Goal: Task Accomplishment & Management: Use online tool/utility

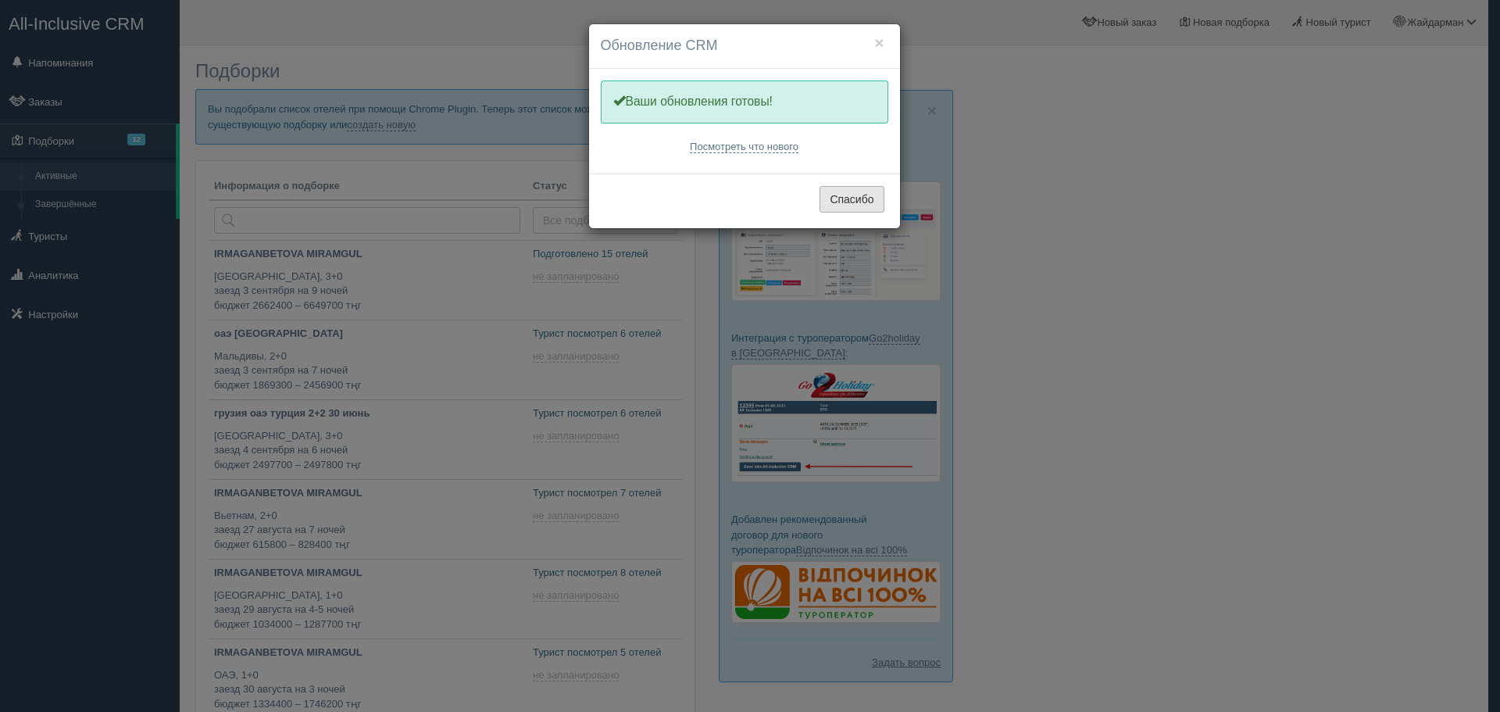
click at [856, 197] on button "Спасибо" at bounding box center [851, 199] width 64 height 27
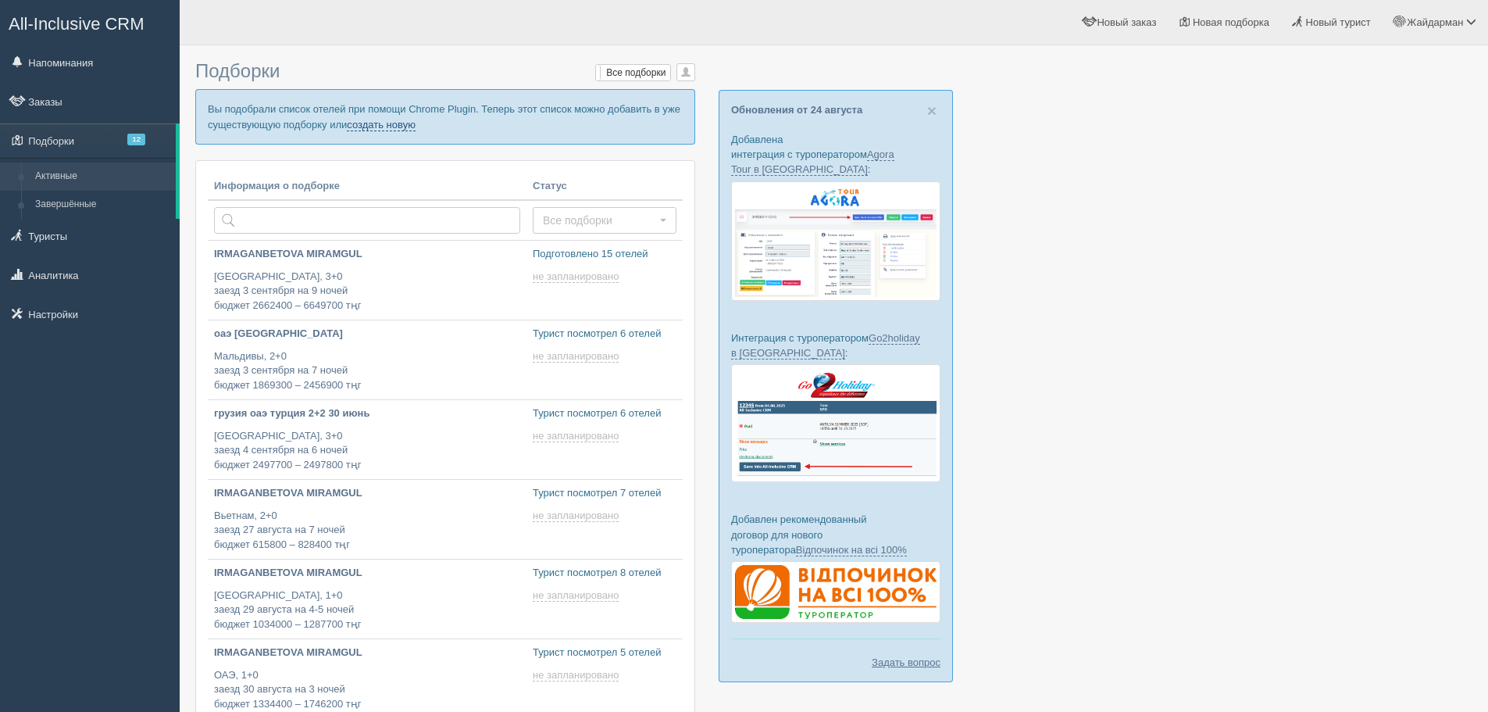
click at [391, 127] on link "создать новую" at bounding box center [381, 125] width 69 height 12
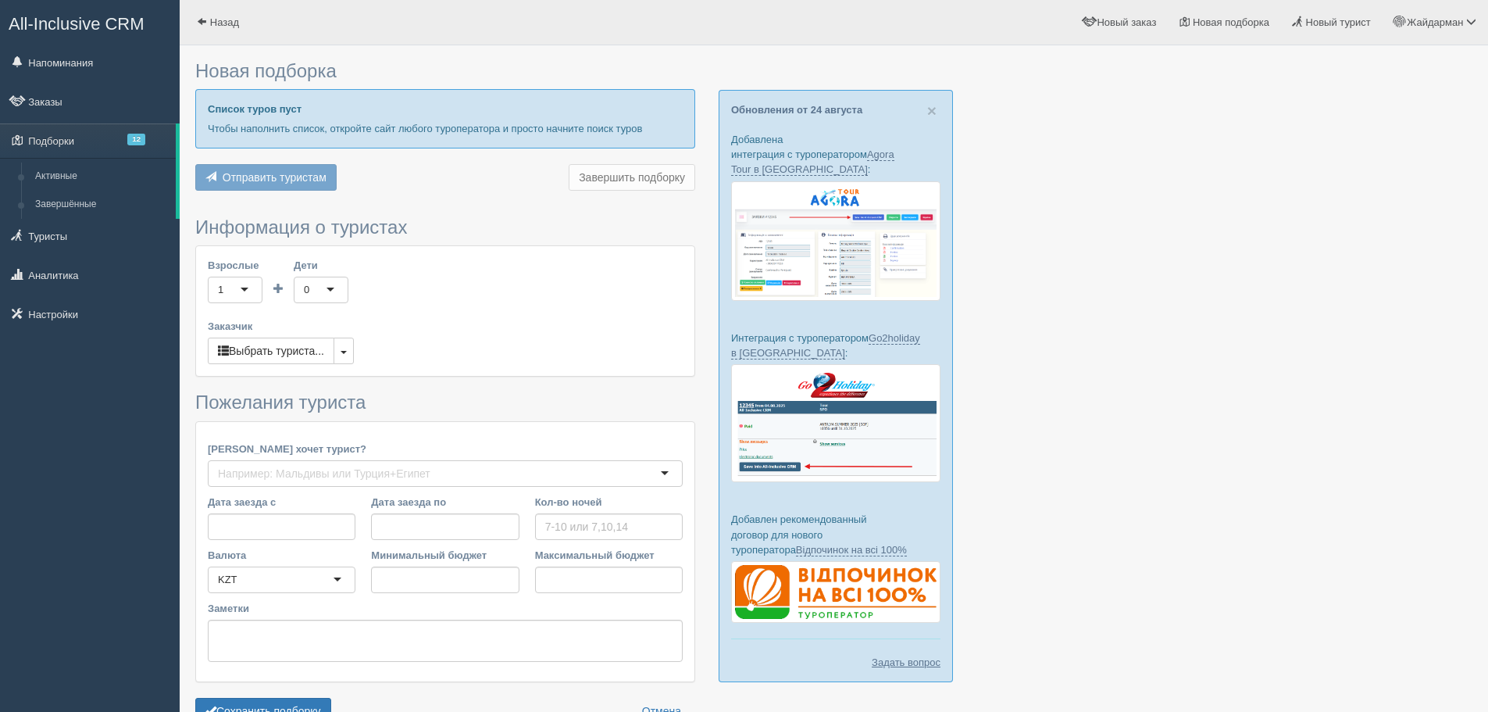
type input "7"
type input "2196800"
type input "3114200"
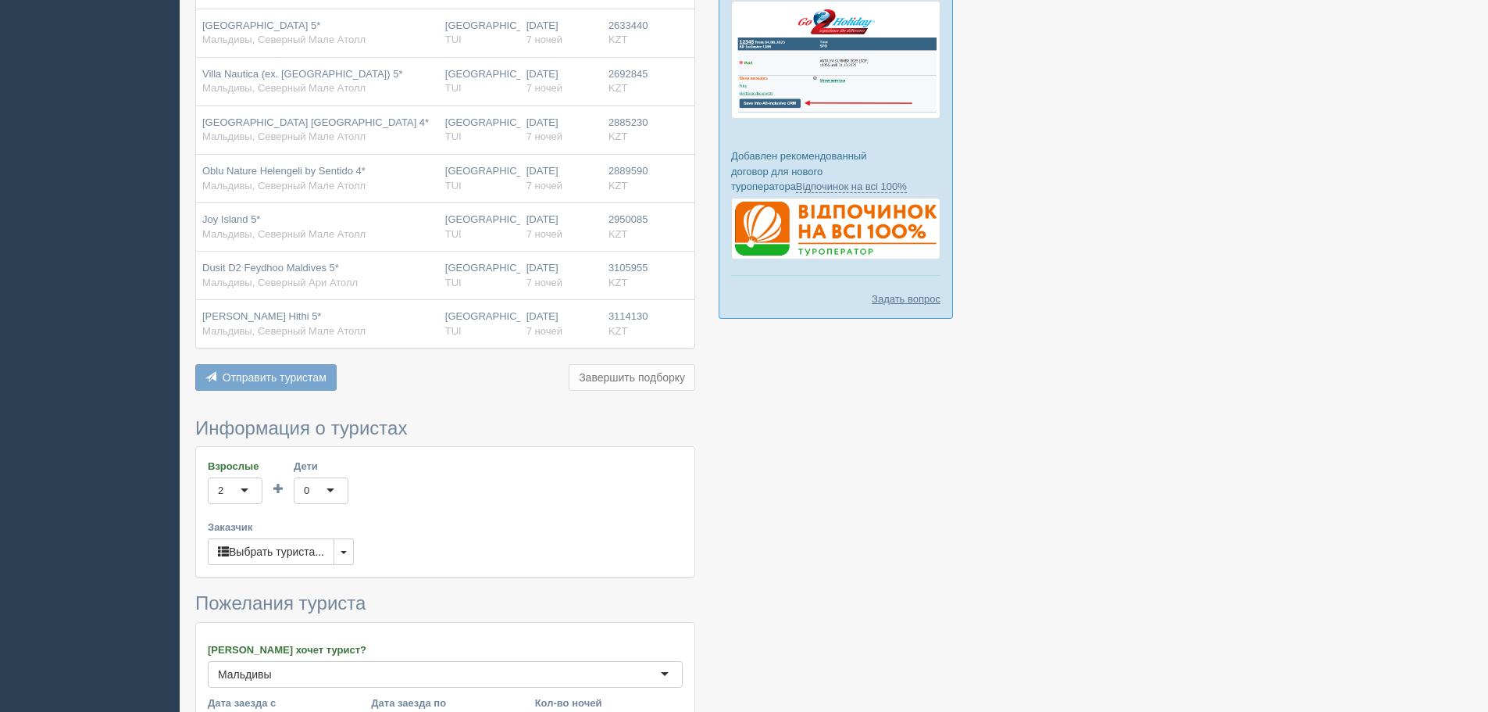
scroll to position [391, 0]
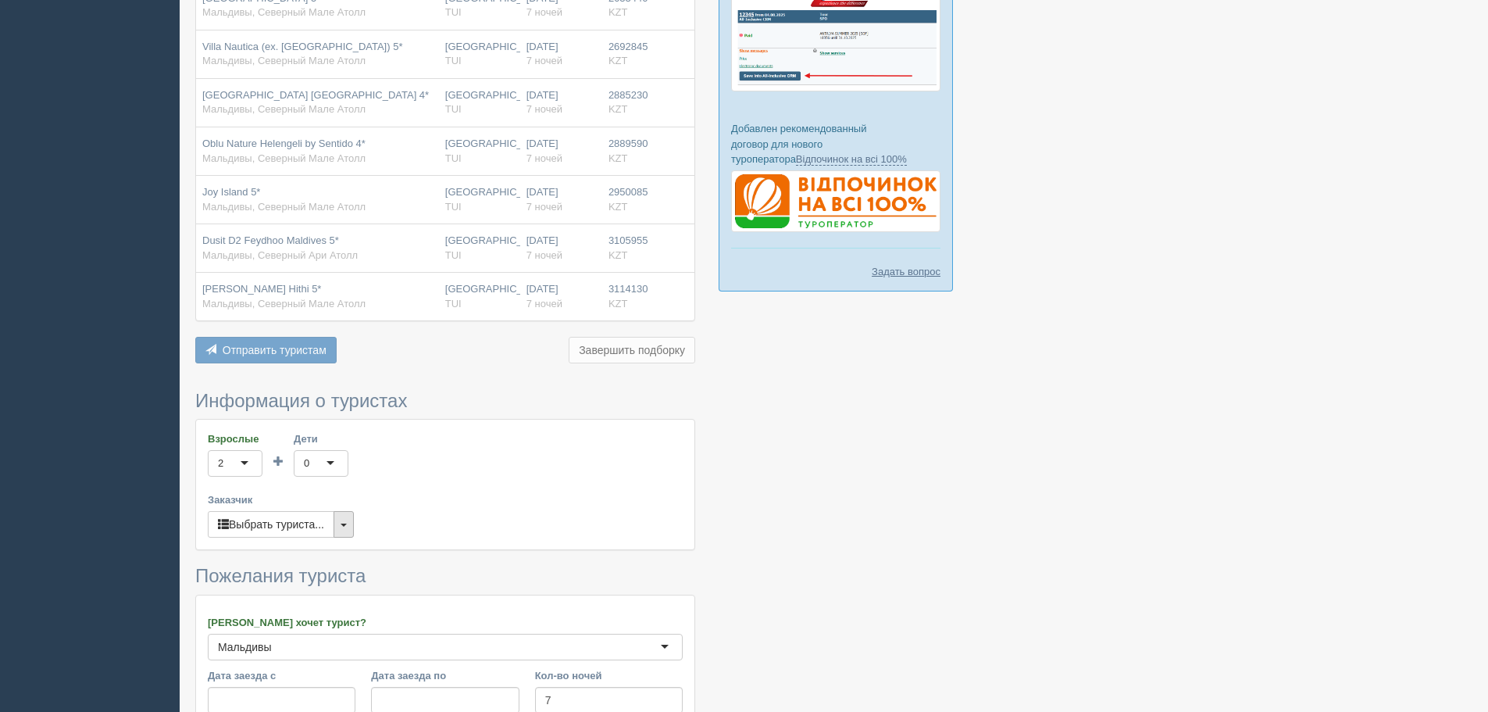
click at [341, 524] on button "button" at bounding box center [344, 524] width 20 height 27
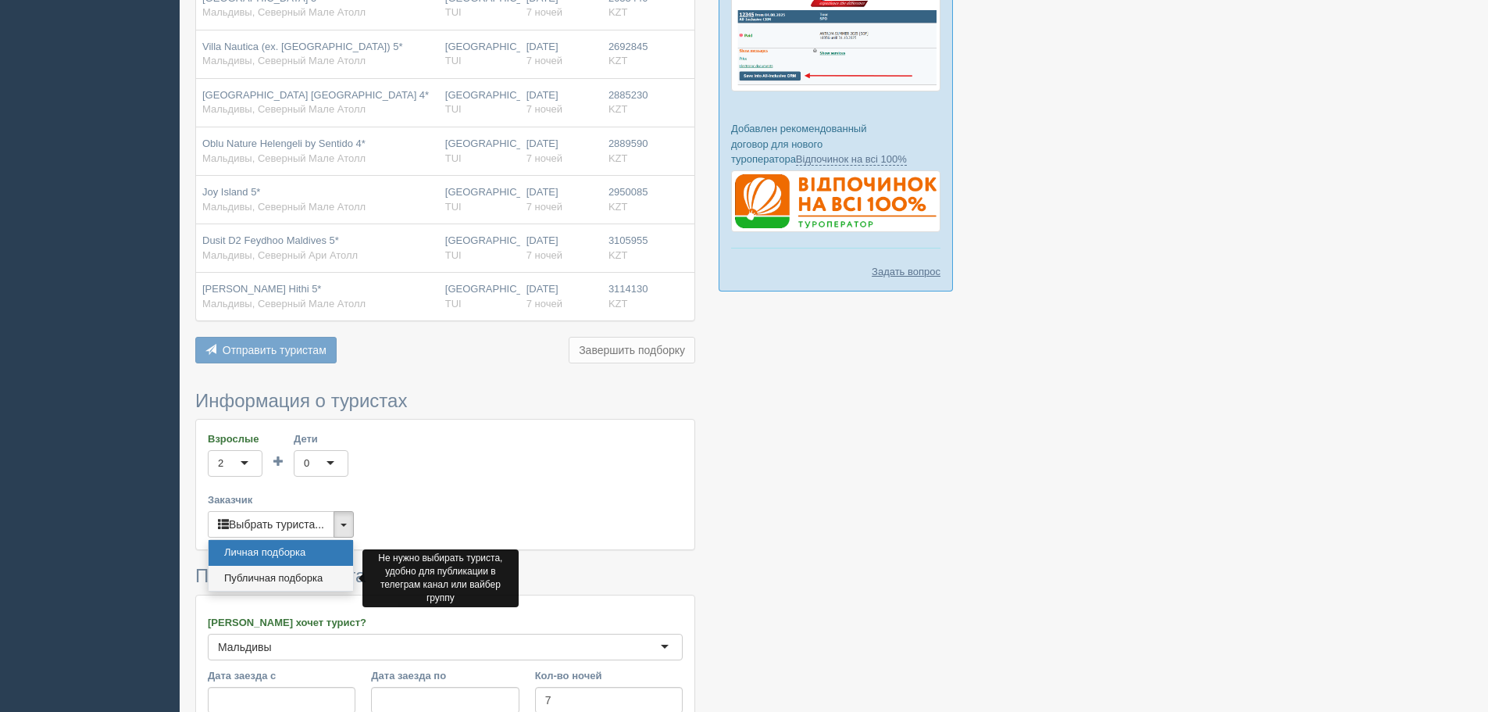
click at [320, 571] on link "Публичная подборка" at bounding box center [281, 579] width 145 height 26
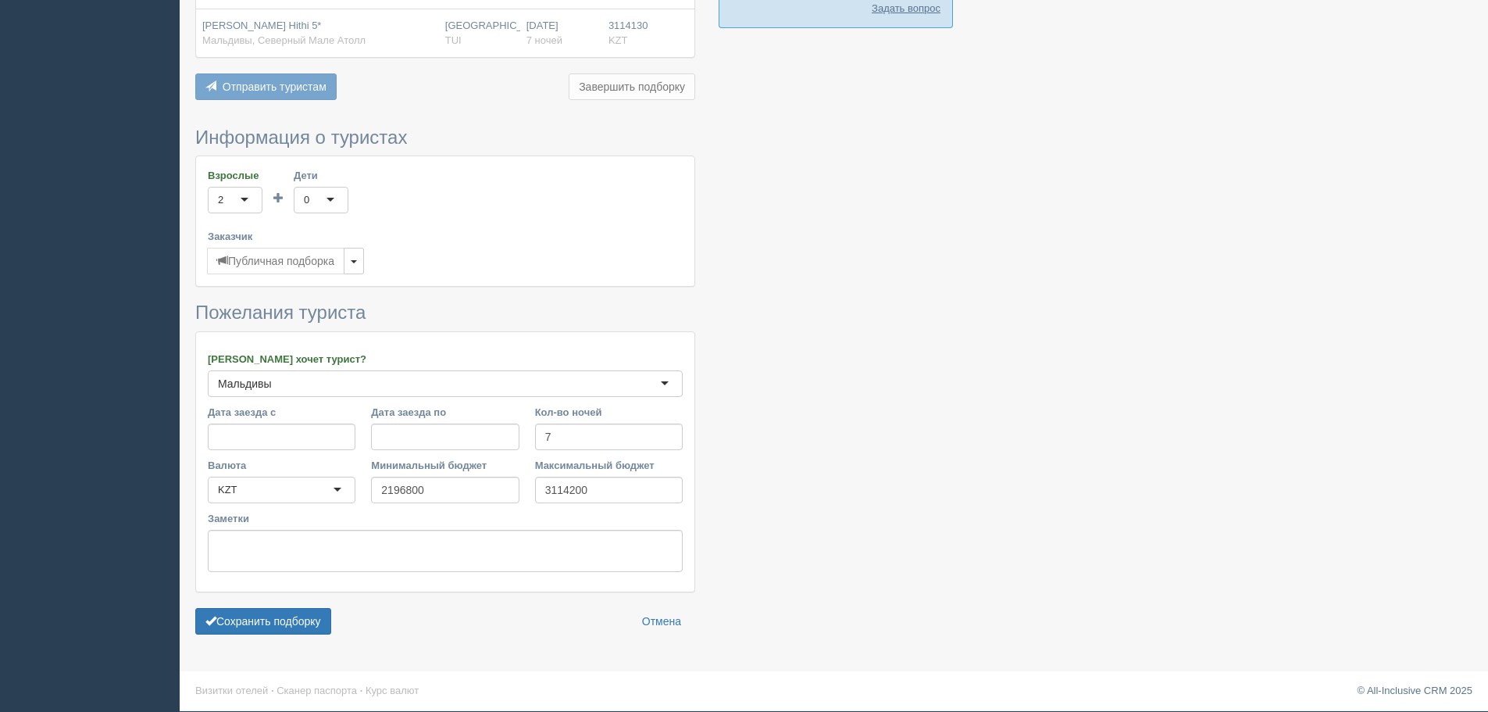
scroll to position [655, 0]
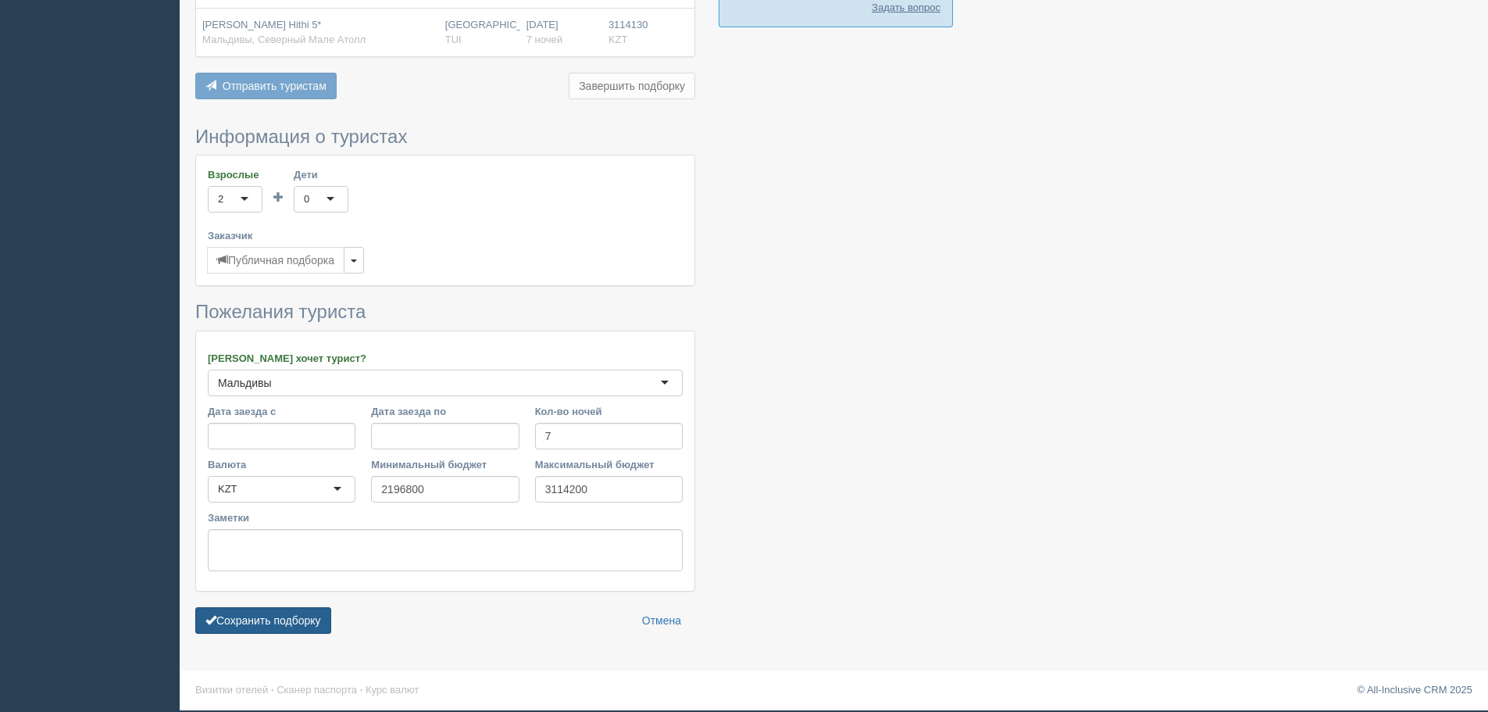
click at [266, 612] on button "Сохранить подборку" at bounding box center [263, 620] width 136 height 27
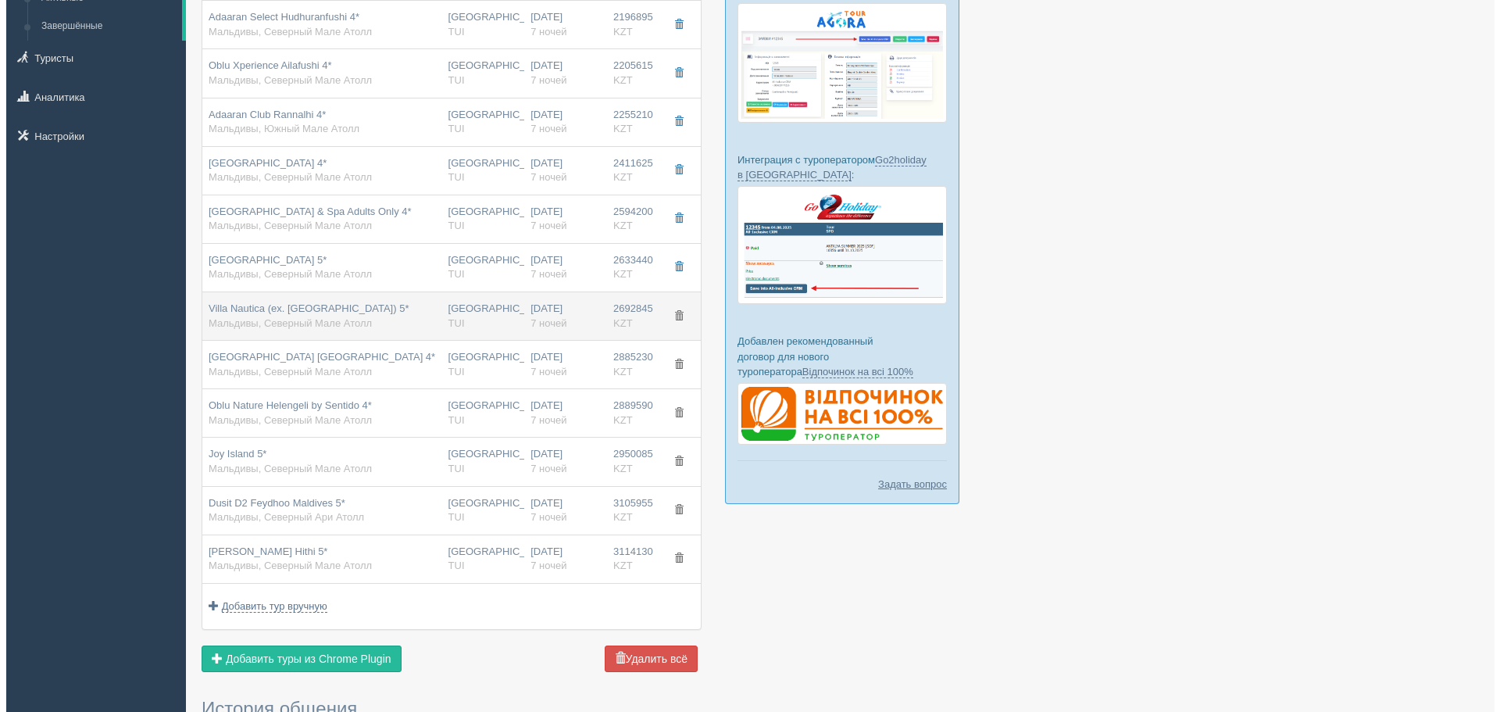
scroll to position [312, 0]
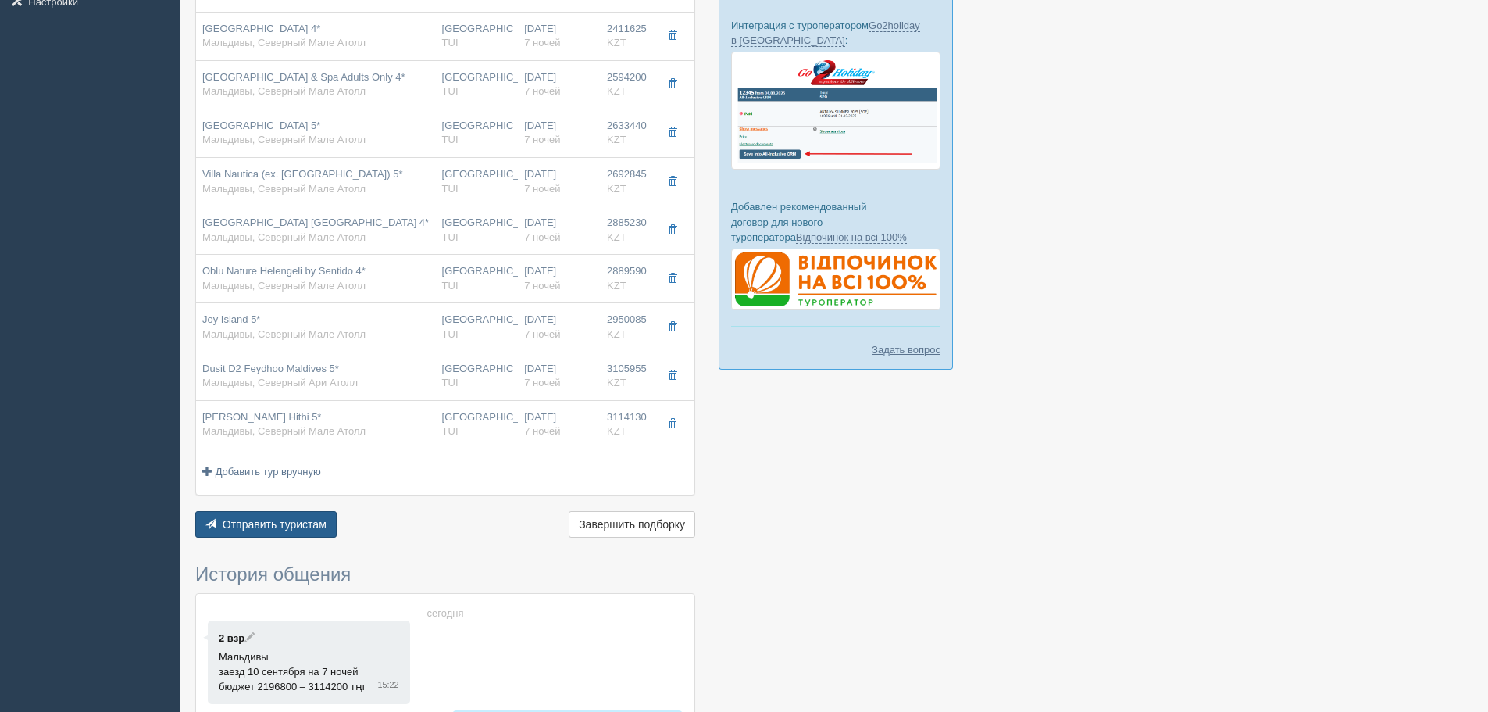
click at [274, 530] on span "Отправить туристам" at bounding box center [275, 524] width 104 height 12
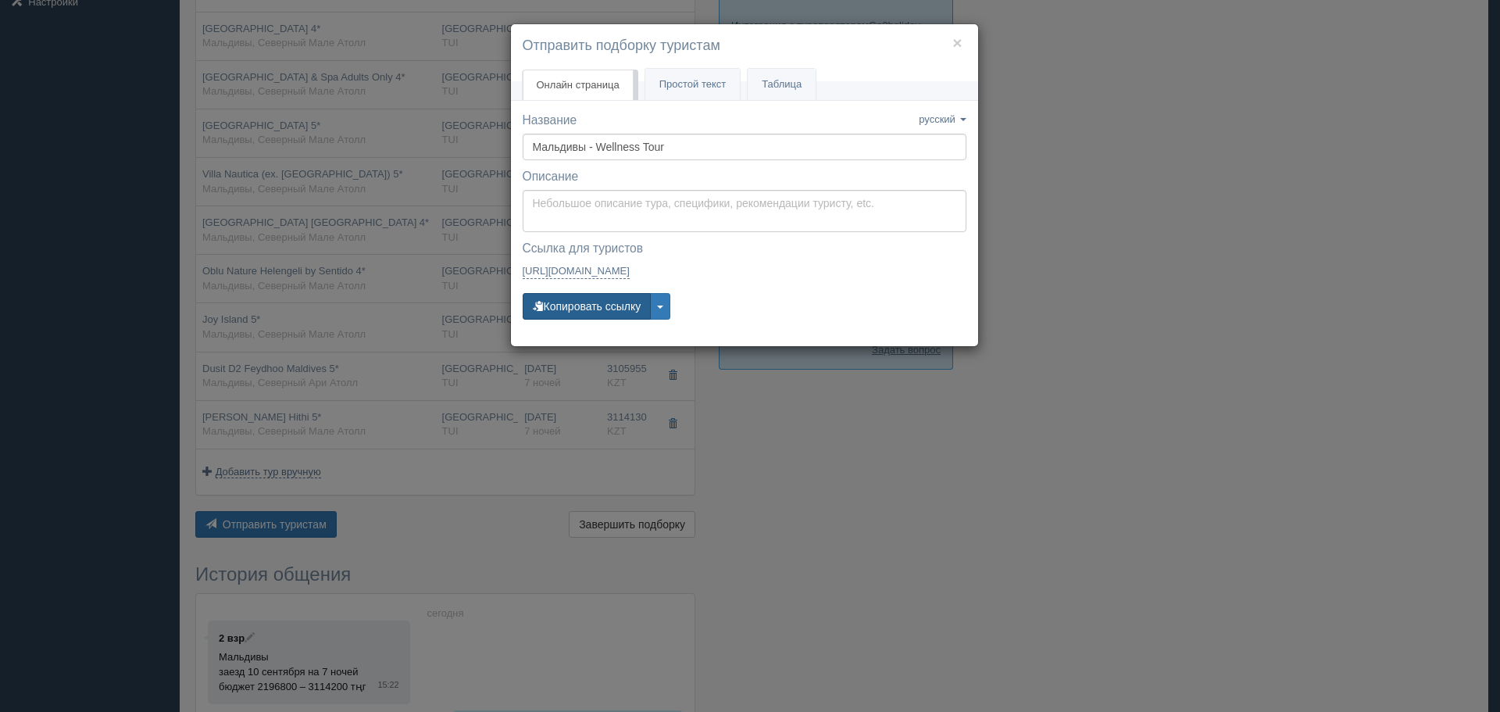
click at [610, 308] on button "Копировать ссылку" at bounding box center [587, 306] width 129 height 27
click at [604, 307] on button "Копировать ссылку" at bounding box center [587, 306] width 129 height 27
click at [617, 306] on button "Копировать ссылку" at bounding box center [587, 306] width 129 height 27
click at [620, 274] on link "[URL][DOMAIN_NAME] [URL][DOMAIN_NAME]" at bounding box center [577, 271] width 108 height 16
